Goal: Transaction & Acquisition: Purchase product/service

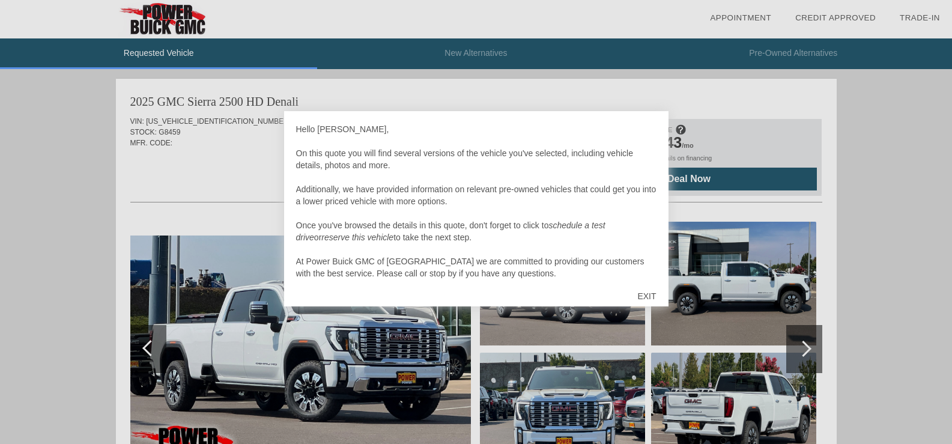
scroll to position [12, 0]
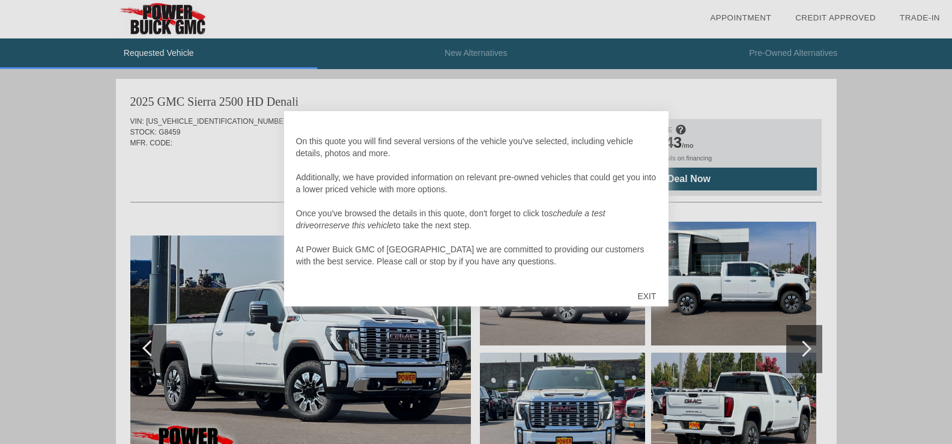
click at [649, 291] on div "EXIT" at bounding box center [647, 296] width 43 height 36
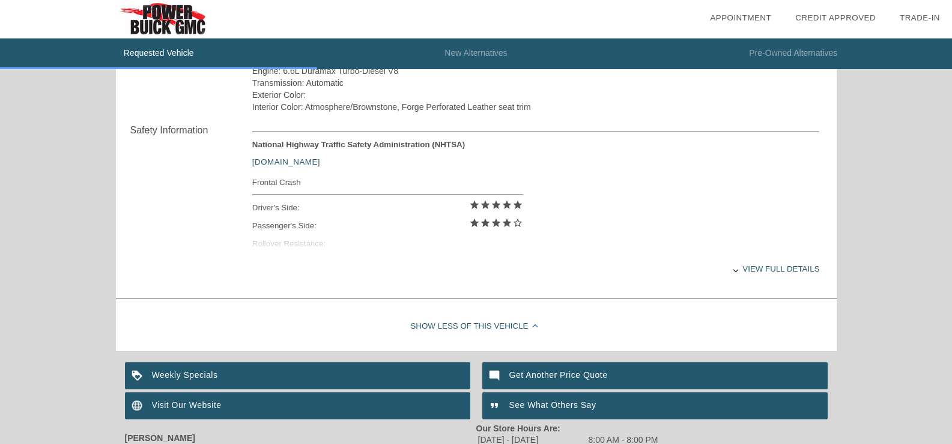
scroll to position [481, 0]
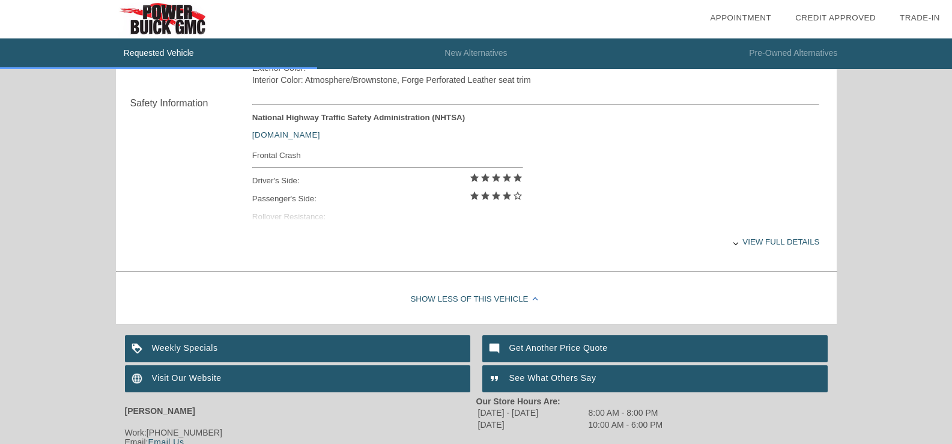
click at [737, 243] on div at bounding box center [736, 242] width 5 height 5
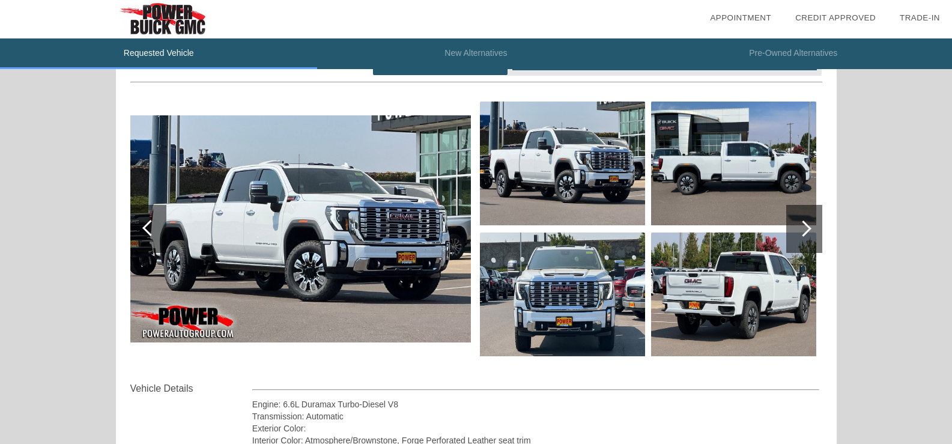
scroll to position [180, 0]
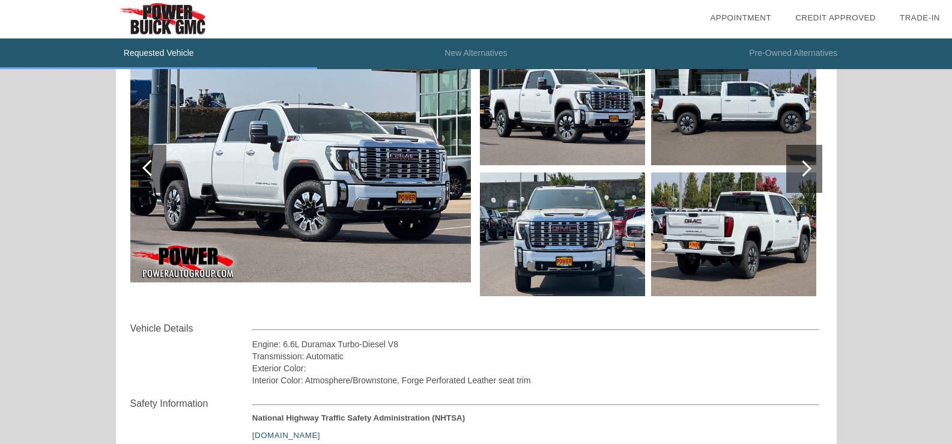
click at [802, 169] on div at bounding box center [804, 168] width 16 height 16
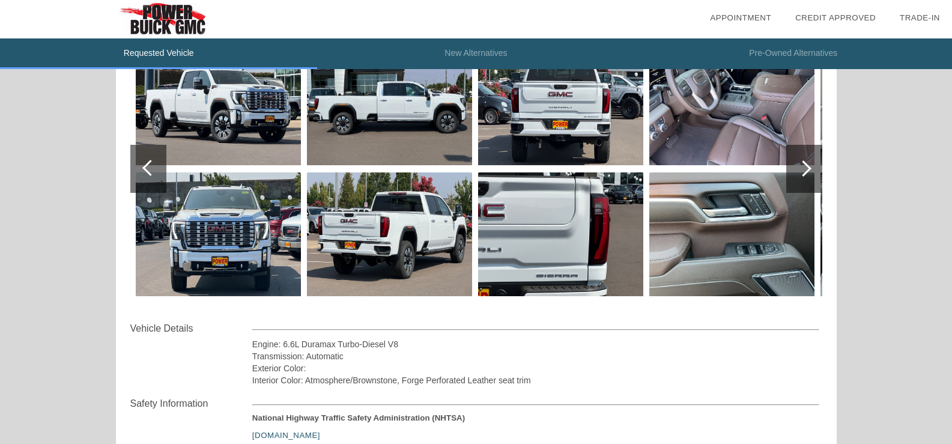
click at [805, 165] on div at bounding box center [804, 168] width 16 height 16
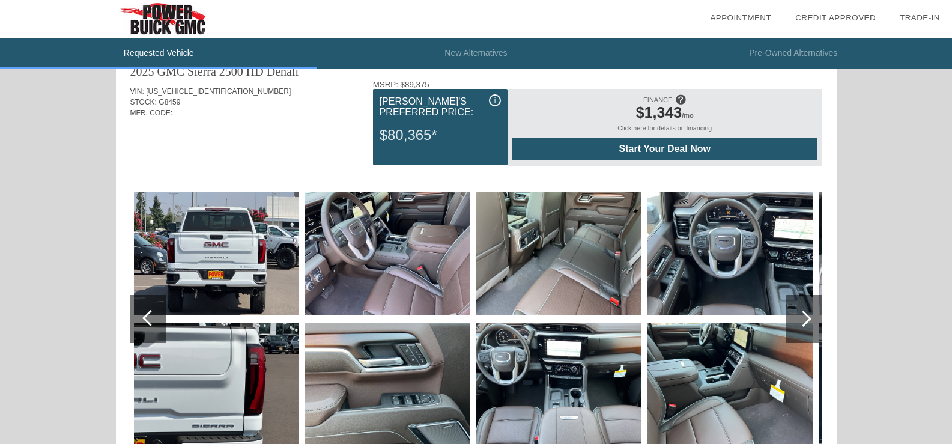
scroll to position [0, 0]
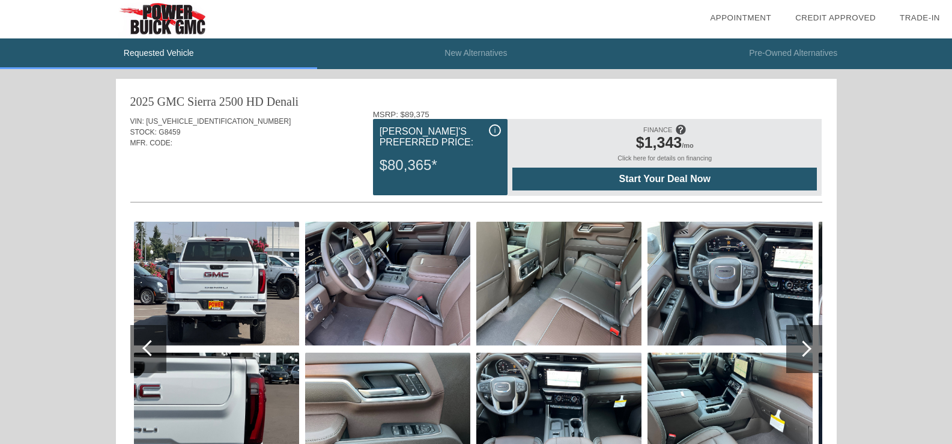
click at [629, 175] on span "Start Your Deal Now" at bounding box center [665, 179] width 275 height 11
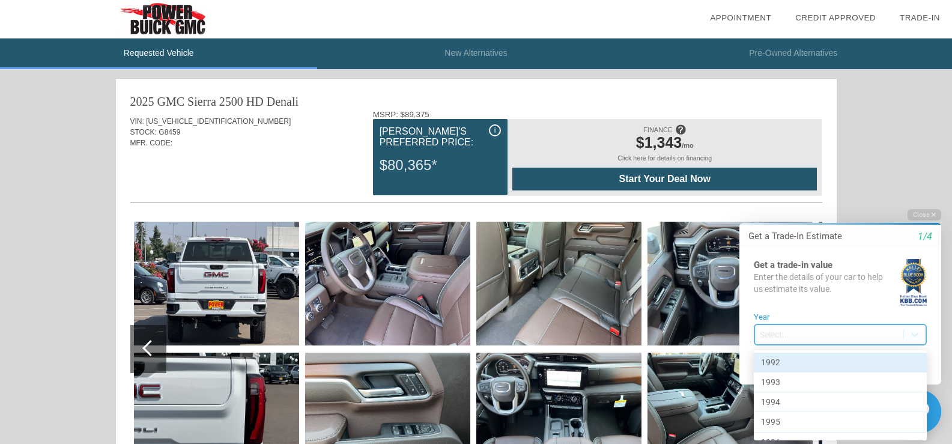
click at [784, 198] on body "Welcome! Get a Trade-In Estimate 1/4 Get a trade-in value Enter the details of …" at bounding box center [833, 198] width 238 height 0
click at [784, 362] on div "1998" at bounding box center [840, 362] width 173 height 20
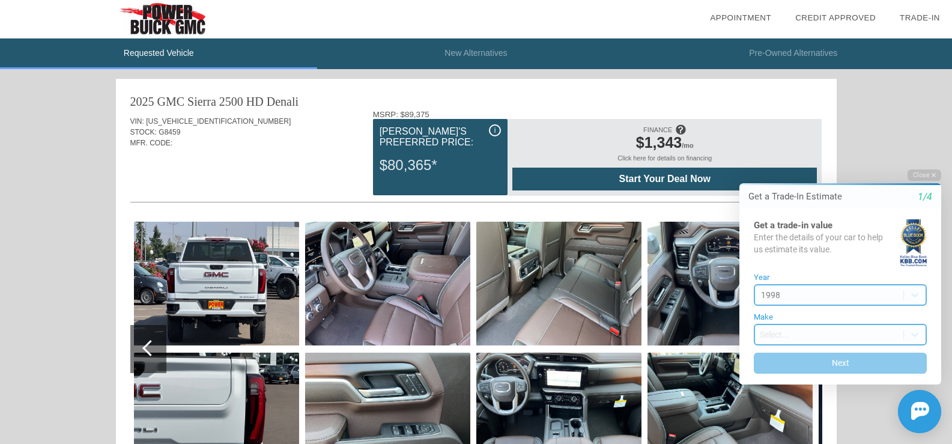
click at [807, 159] on body "Welcome! Get a Trade-In Estimate 1/4 Get a trade-in value Enter the details of …" at bounding box center [833, 159] width 238 height 0
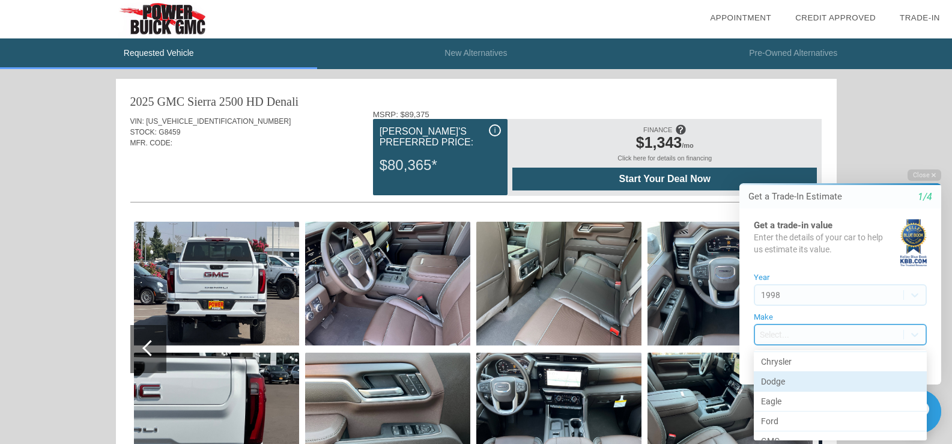
click at [787, 381] on div "Dodge" at bounding box center [840, 382] width 173 height 20
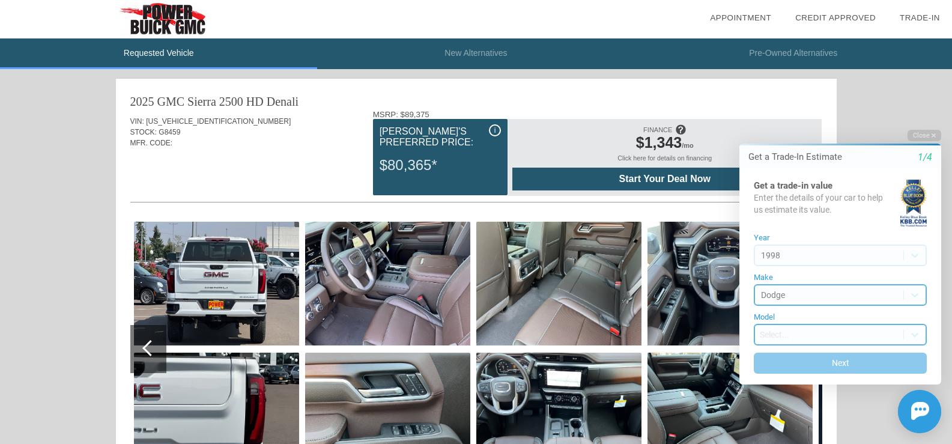
click at [775, 119] on body "Welcome! Get a Trade-In Estimate 1/4 Get a trade-in value Enter the details of …" at bounding box center [833, 119] width 238 height 0
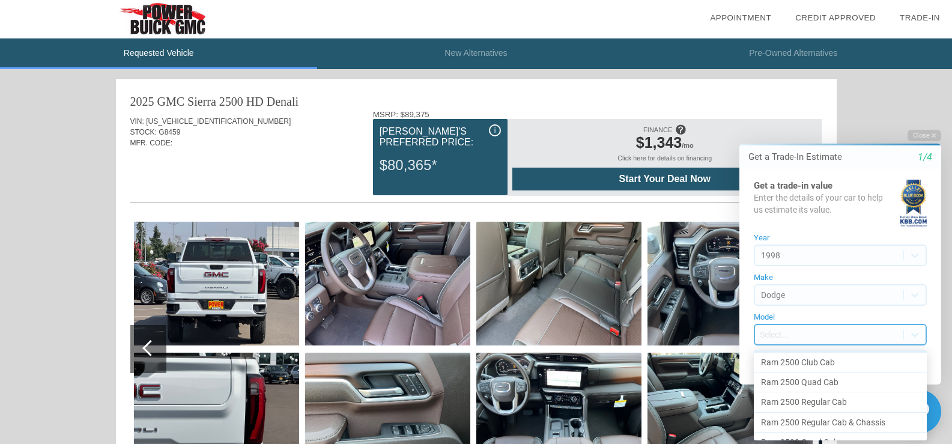
scroll to position [240, 0]
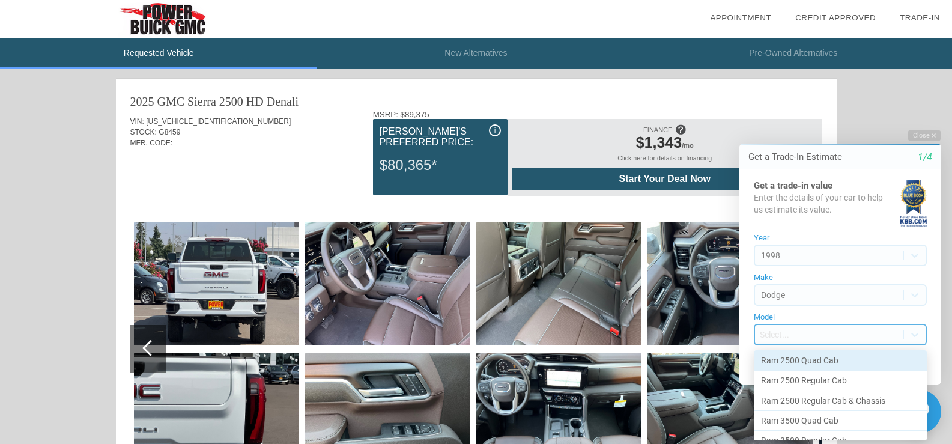
click at [796, 358] on div "Ram 2500 Quad Cab" at bounding box center [840, 361] width 173 height 20
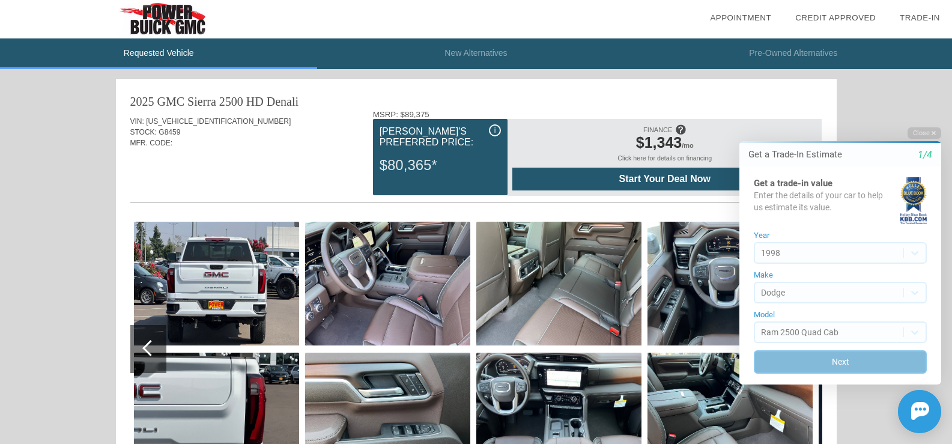
click at [805, 358] on button "Next" at bounding box center [840, 361] width 173 height 23
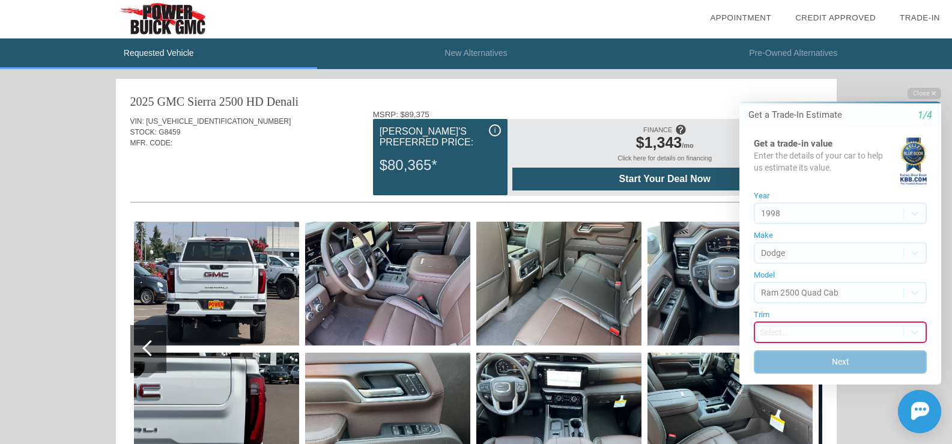
scroll to position [0, 0]
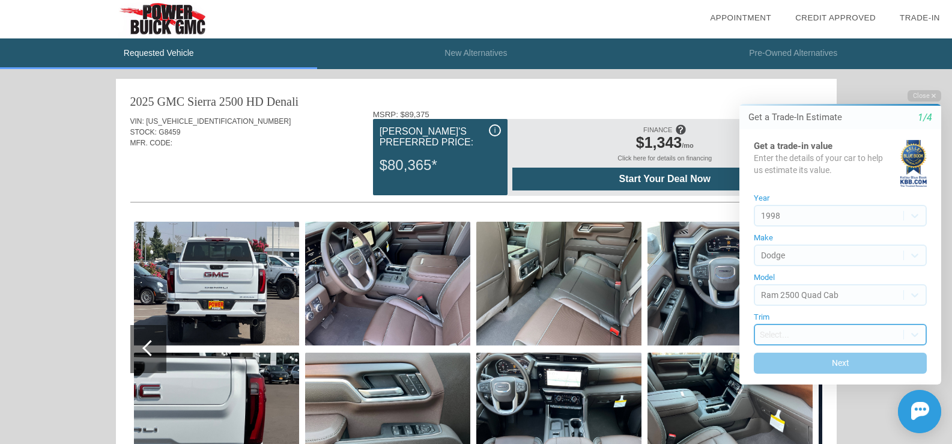
click at [785, 77] on body "Welcome! Get a Trade-In Estimate 1/4 Get a trade-in value Enter the details of …" at bounding box center [833, 77] width 238 height 0
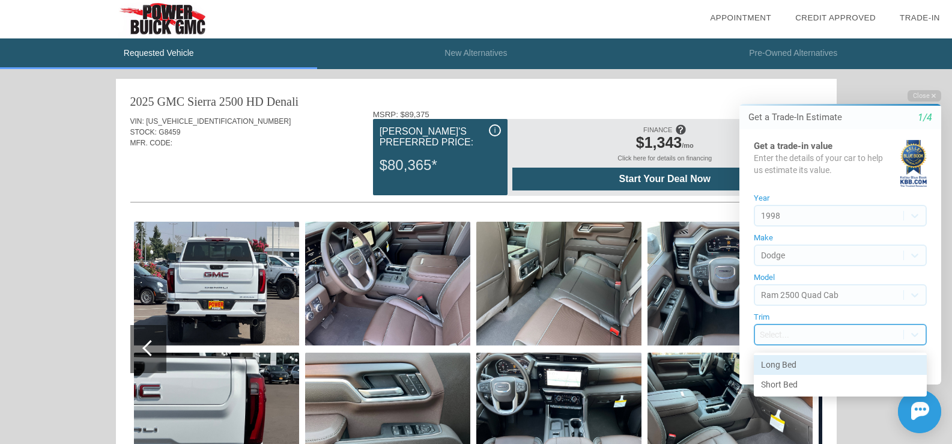
click at [792, 364] on div "Long Bed" at bounding box center [840, 365] width 173 height 20
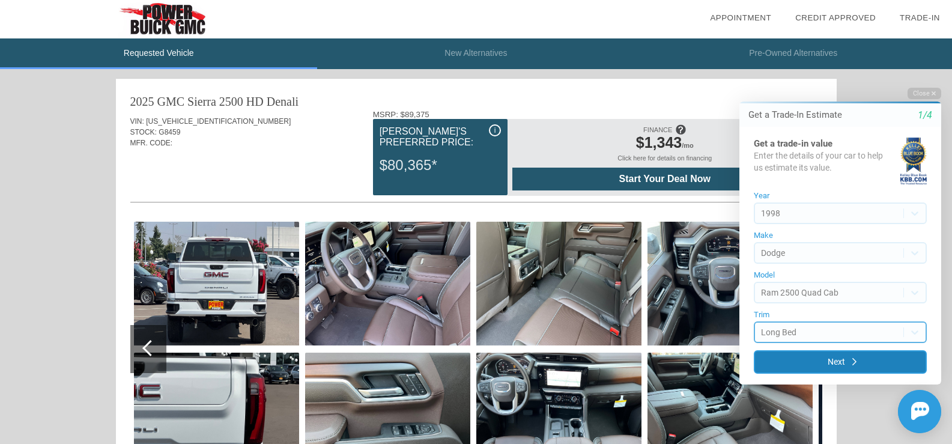
click at [830, 354] on button "Next" at bounding box center [840, 361] width 173 height 23
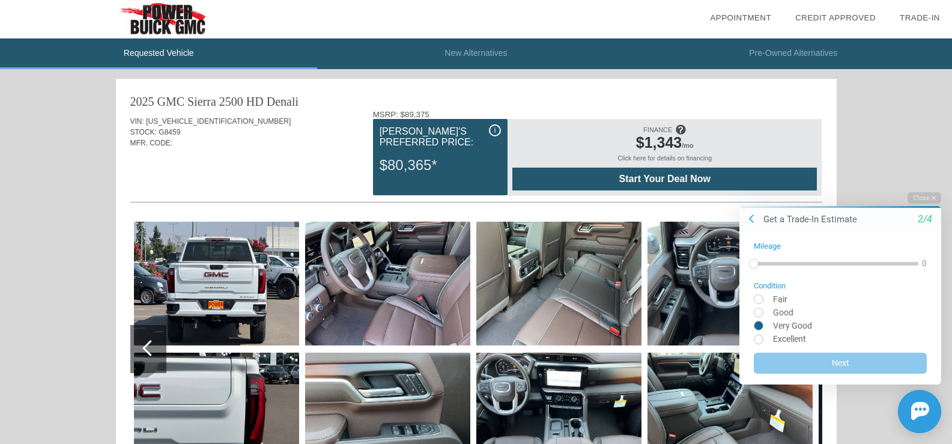
click at [758, 324] on input "radio" at bounding box center [840, 324] width 173 height 9
radio input "true"
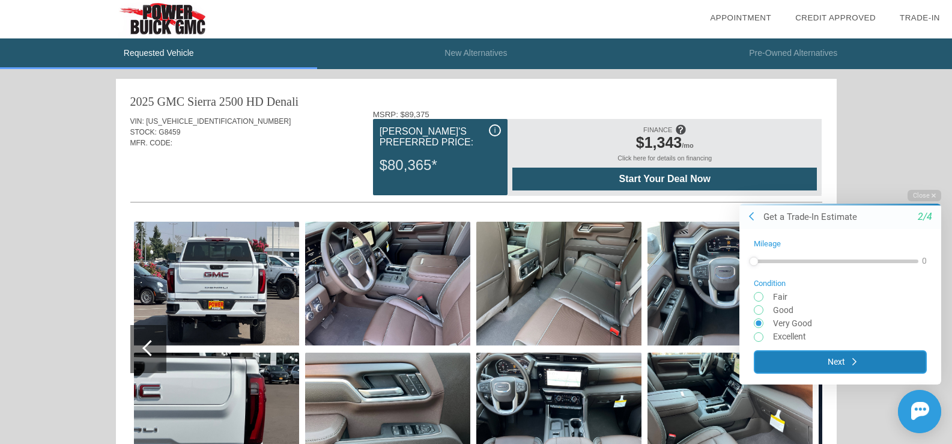
click at [832, 361] on button "Next" at bounding box center [840, 361] width 173 height 23
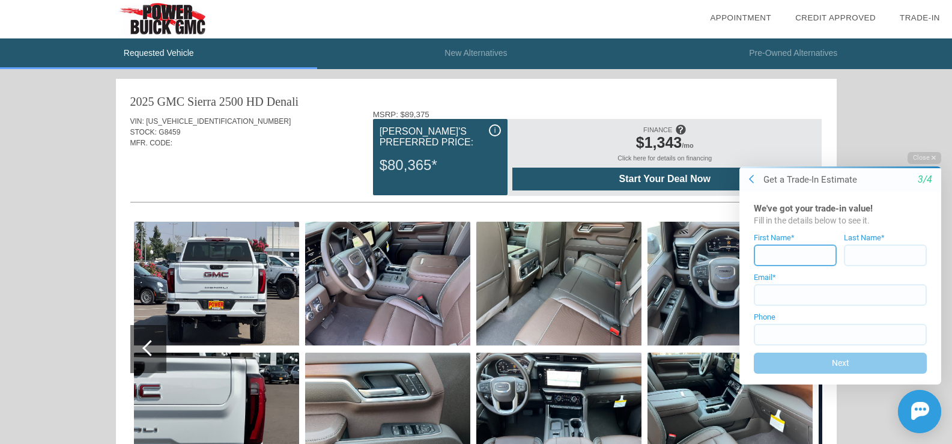
click at [788, 251] on input at bounding box center [795, 256] width 83 height 22
type input "WILLIAM"
type input "LUCKEY"
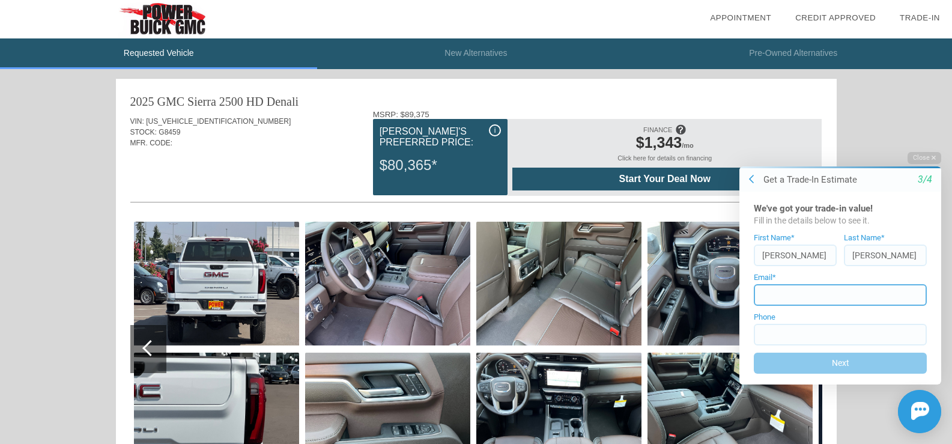
type input "bluckey13@hotmail.com"
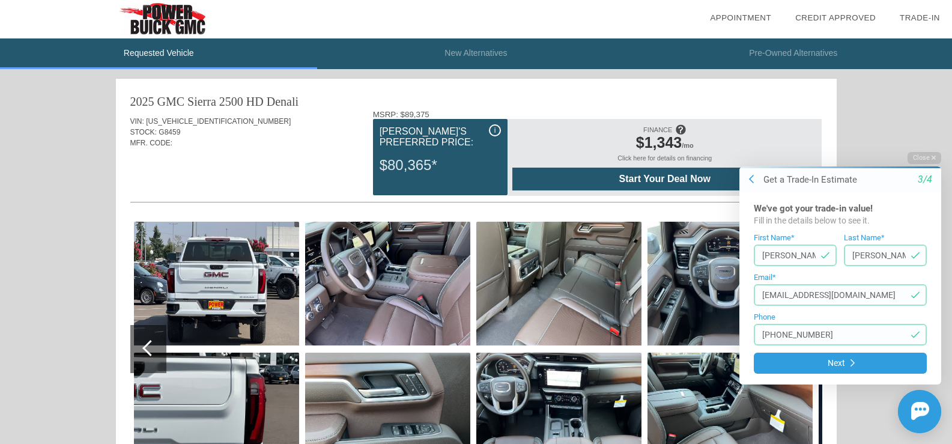
click at [832, 335] on input "(541) 545-1338" at bounding box center [840, 335] width 173 height 22
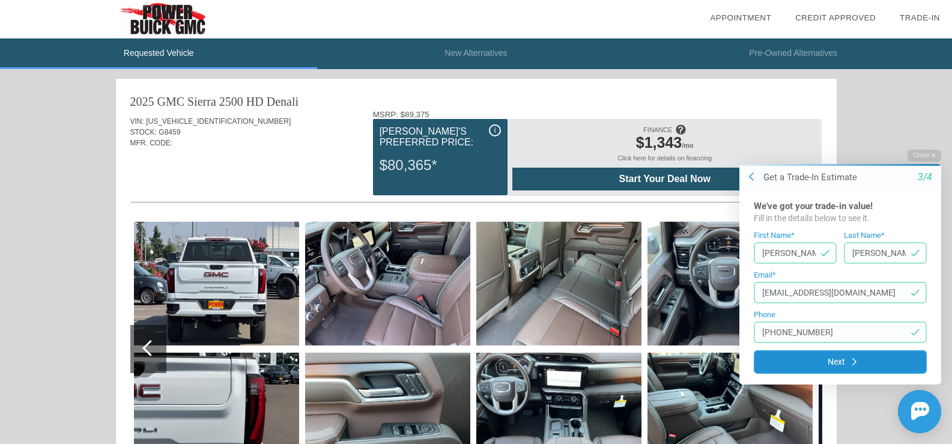
type input "(541) 580-1751"
click at [841, 364] on button "Next" at bounding box center [840, 361] width 173 height 23
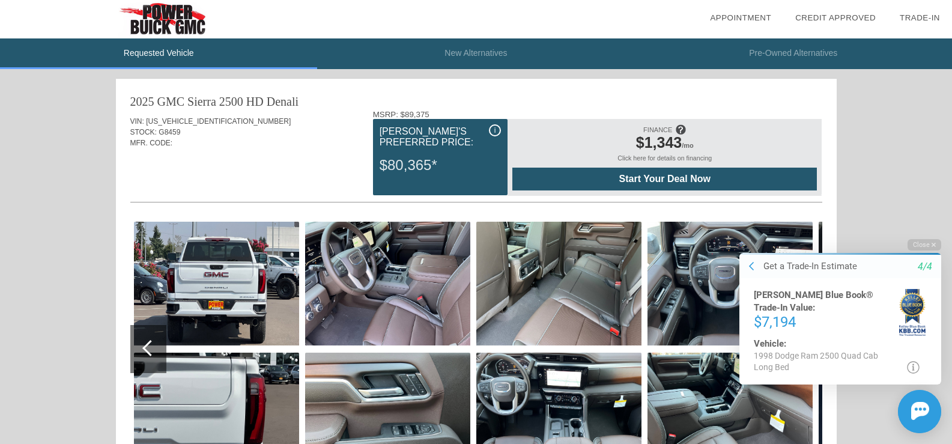
click at [635, 173] on div "Start Your Deal Now" at bounding box center [665, 179] width 305 height 23
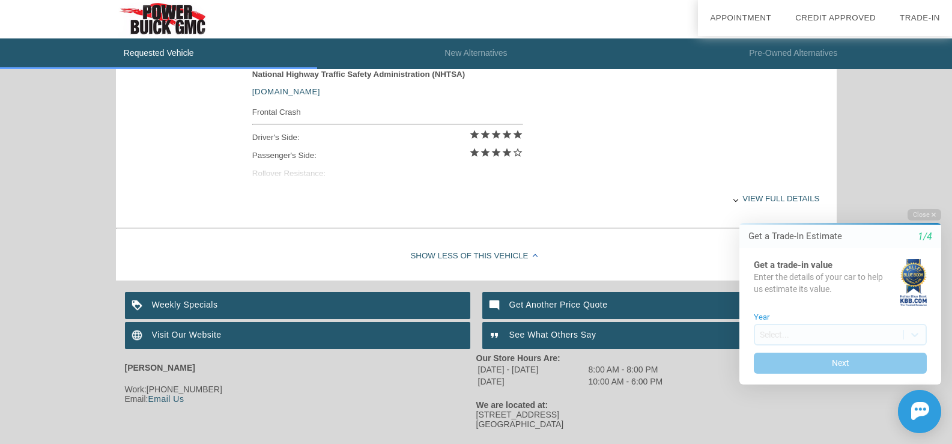
scroll to position [545, 0]
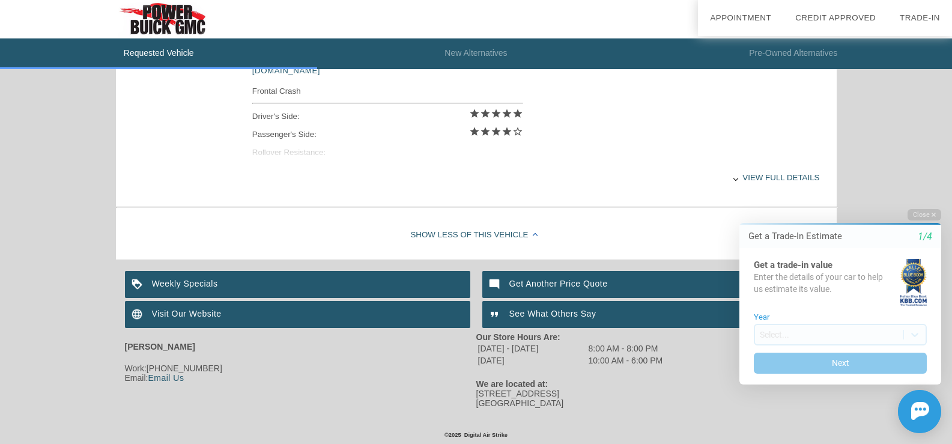
click at [755, 177] on div "View full details" at bounding box center [536, 177] width 568 height 29
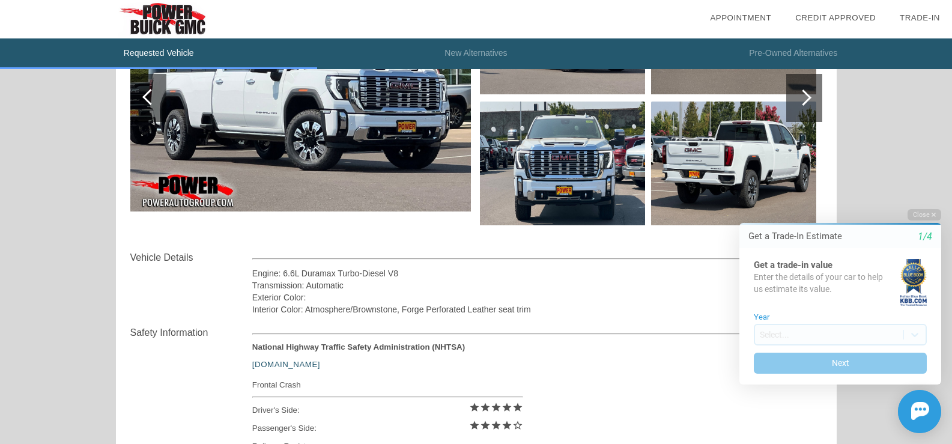
scroll to position [245, 0]
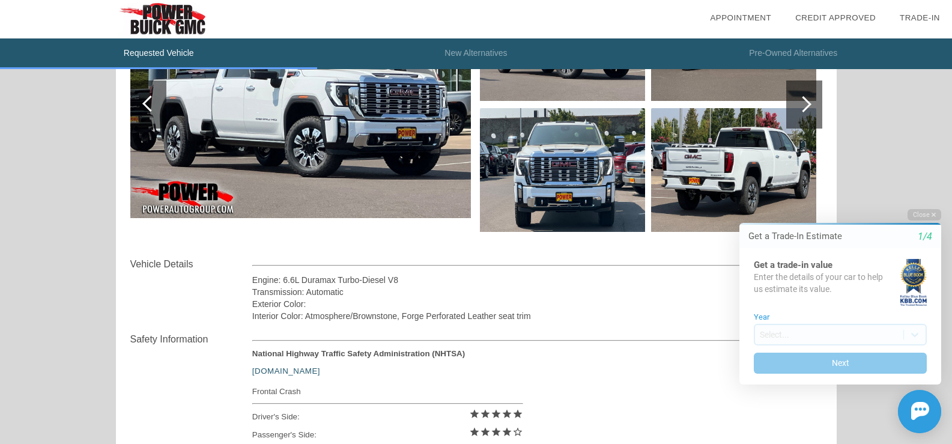
click at [806, 106] on div at bounding box center [804, 104] width 16 height 16
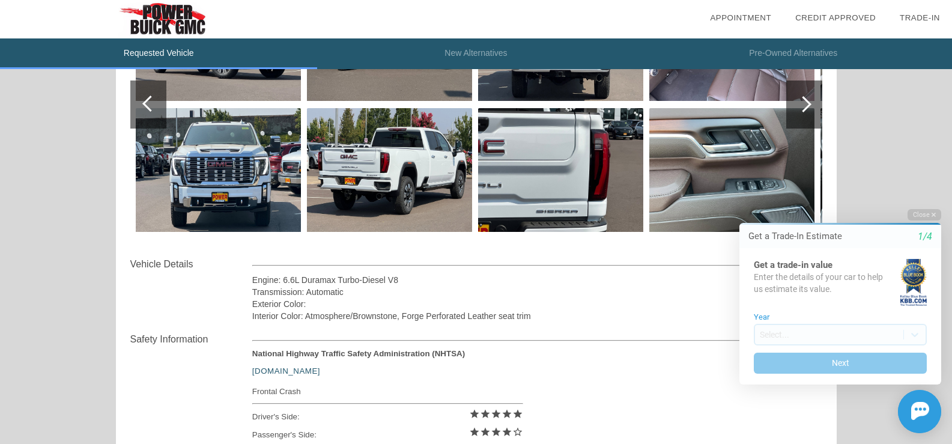
click at [806, 106] on div at bounding box center [804, 104] width 16 height 16
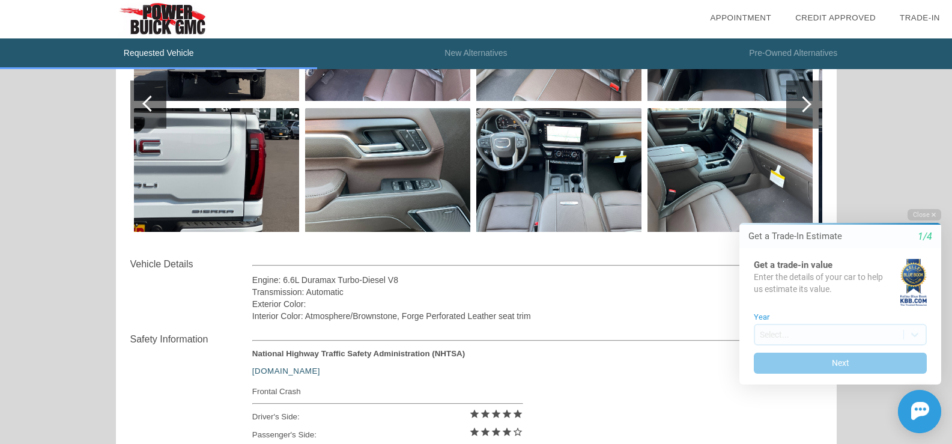
click at [806, 106] on div at bounding box center [804, 104] width 16 height 16
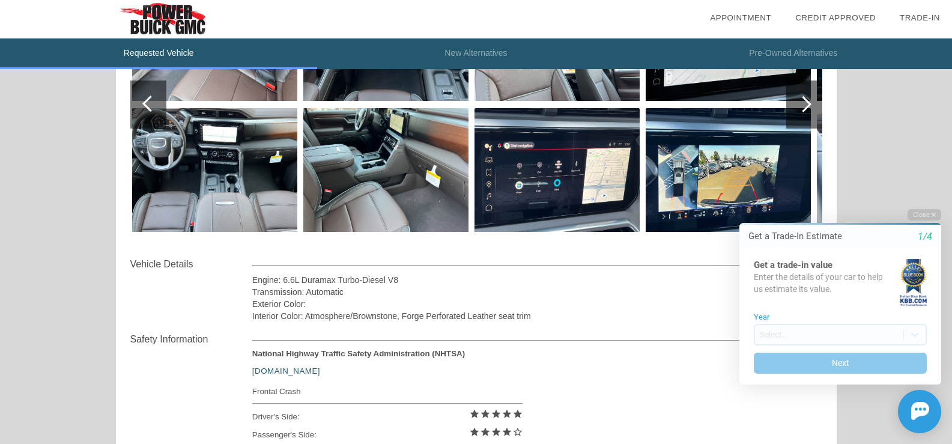
click at [807, 101] on div at bounding box center [804, 104] width 16 height 16
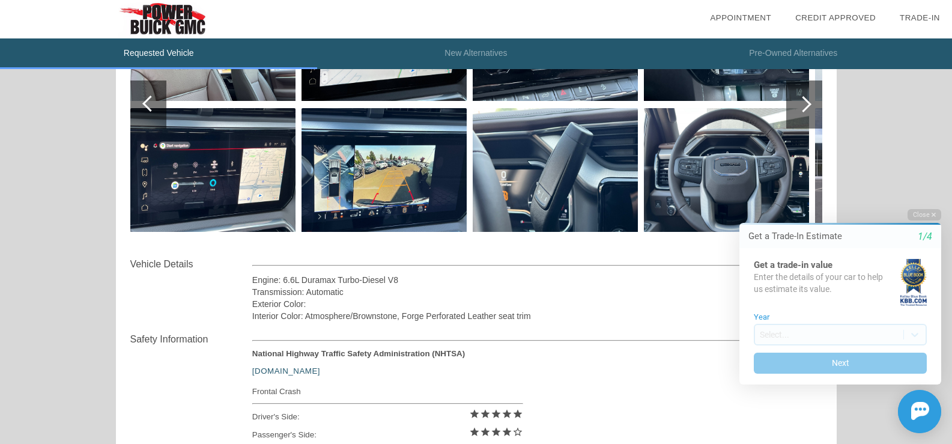
click at [807, 101] on div at bounding box center [804, 104] width 16 height 16
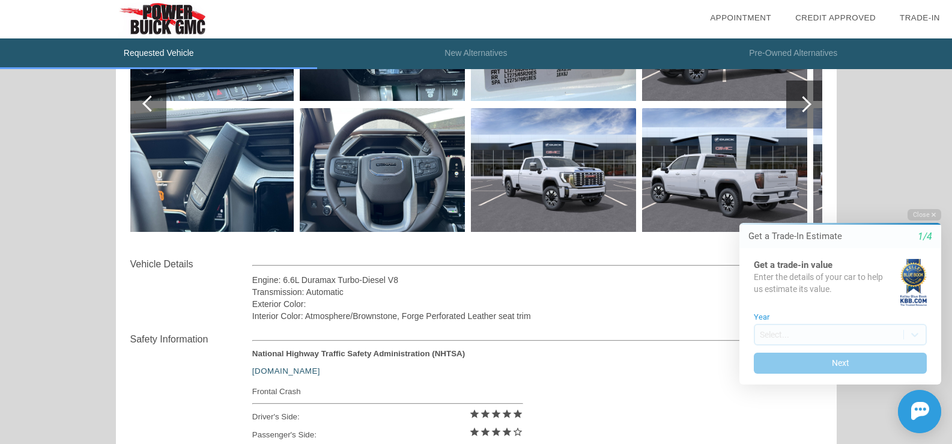
click at [760, 163] on img at bounding box center [724, 170] width 165 height 124
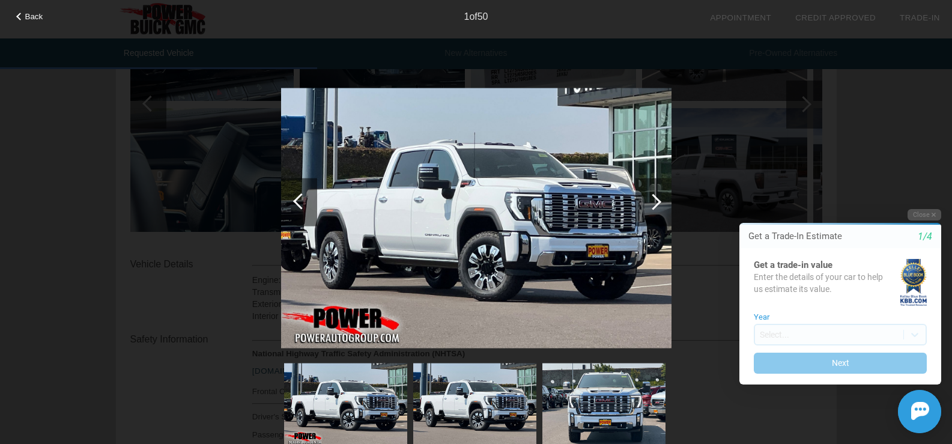
click at [773, 169] on div "Back 1 of 50" at bounding box center [476, 222] width 952 height 444
click at [922, 215] on button "Close" at bounding box center [925, 214] width 34 height 11
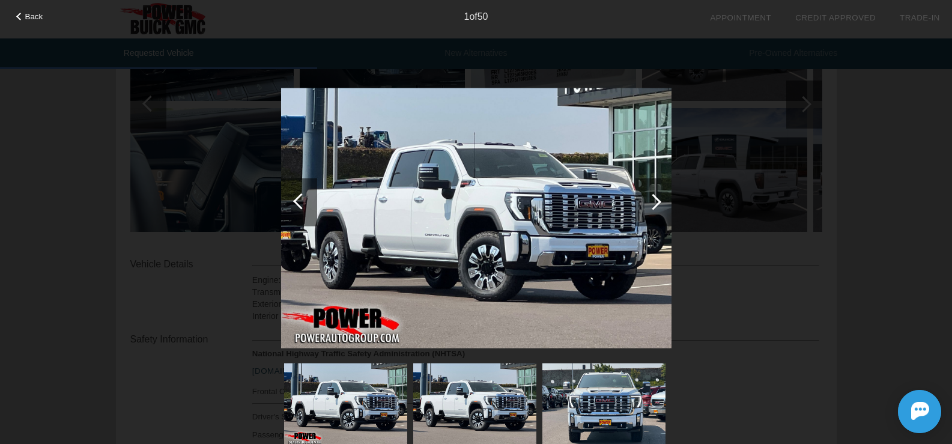
click at [29, 17] on span "Back" at bounding box center [34, 16] width 18 height 9
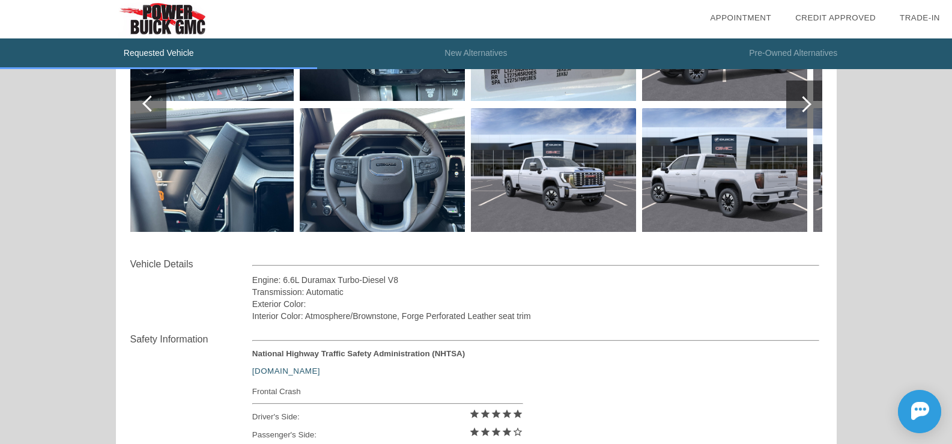
click at [802, 108] on div at bounding box center [804, 104] width 16 height 16
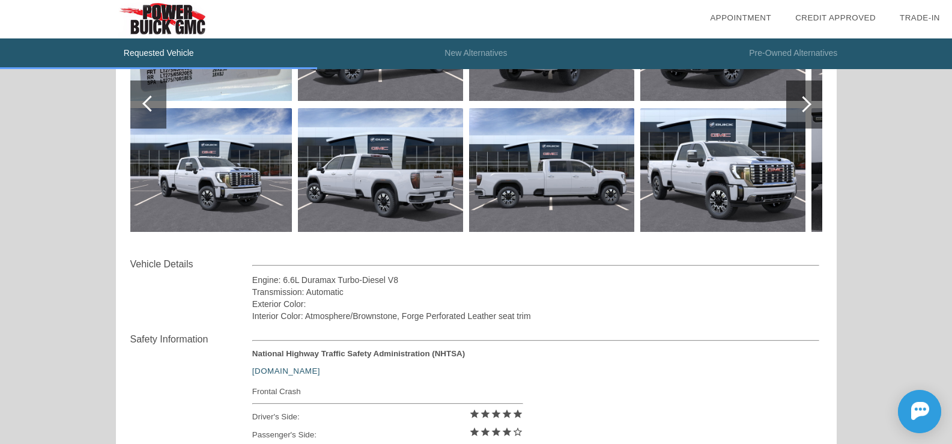
click at [802, 108] on div at bounding box center [804, 104] width 16 height 16
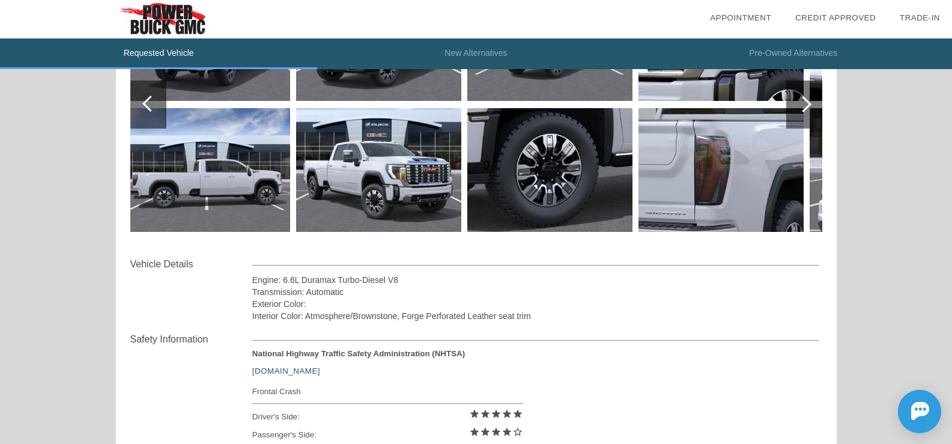
click at [807, 99] on div at bounding box center [804, 104] width 16 height 16
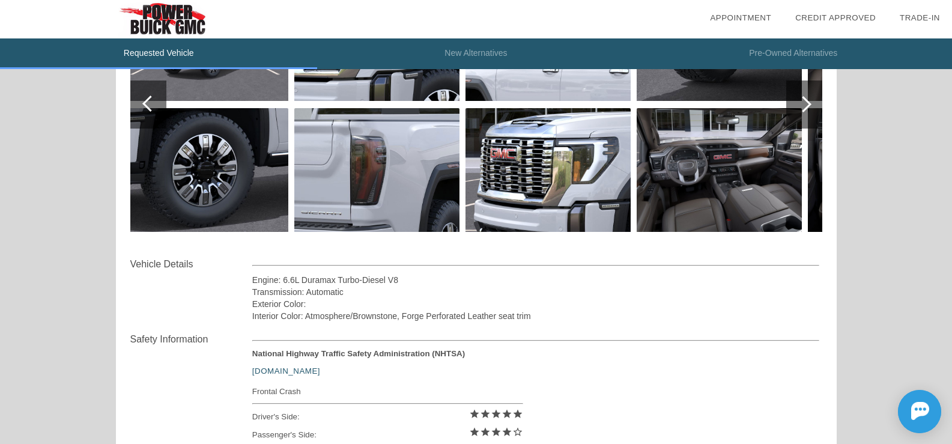
click at [807, 99] on div at bounding box center [804, 104] width 16 height 16
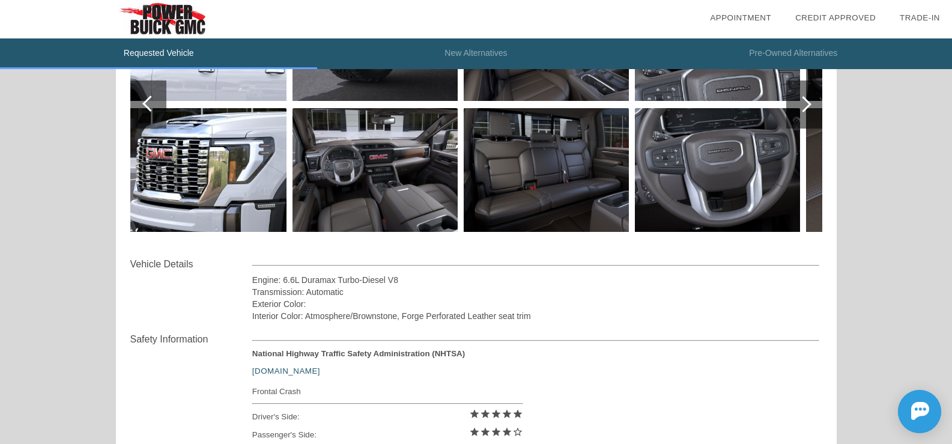
click at [807, 99] on div at bounding box center [804, 104] width 16 height 16
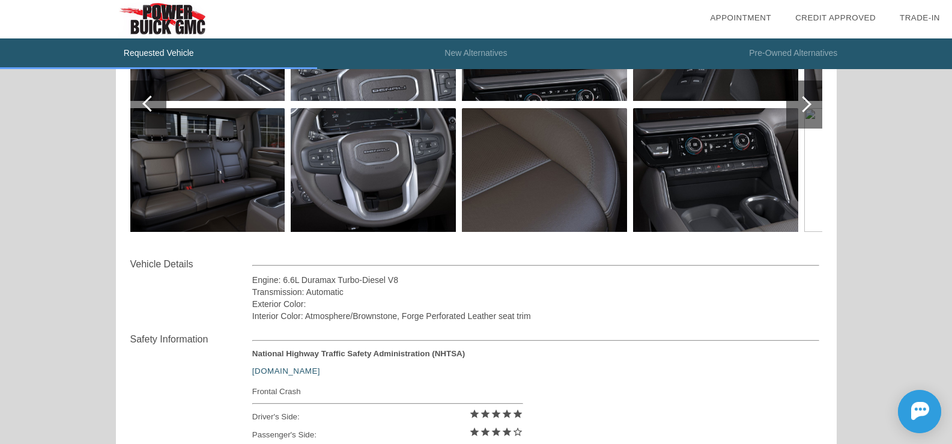
click at [807, 99] on div at bounding box center [804, 104] width 16 height 16
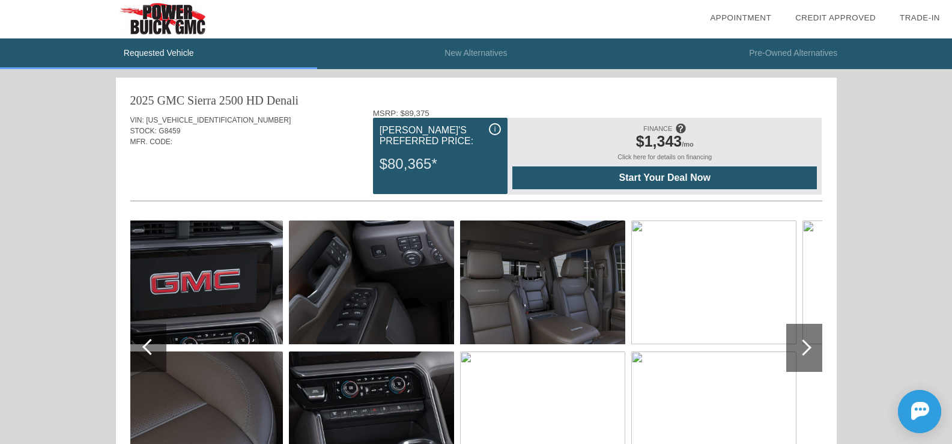
scroll to position [0, 0]
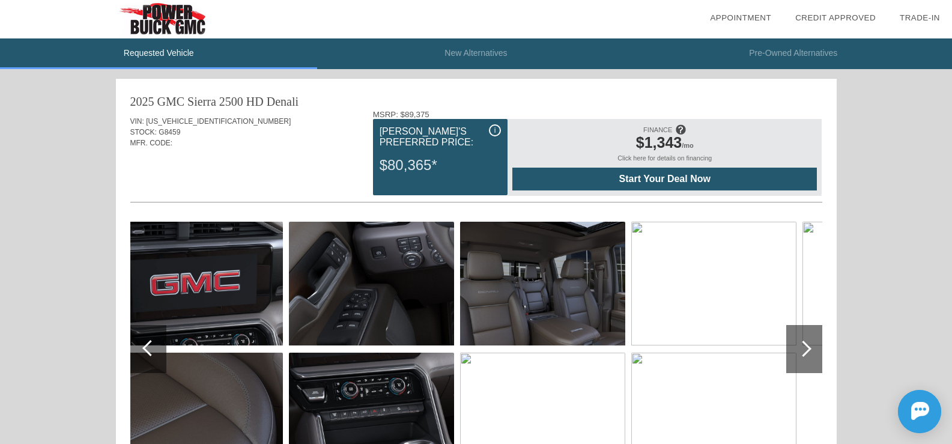
click at [660, 159] on div "Click here for details on financing" at bounding box center [665, 160] width 305 height 13
